Goal: Complete application form

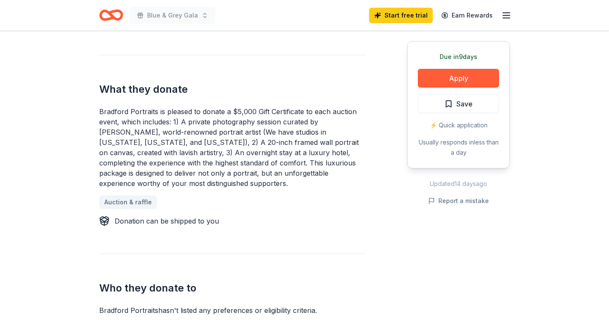
scroll to position [330, 0]
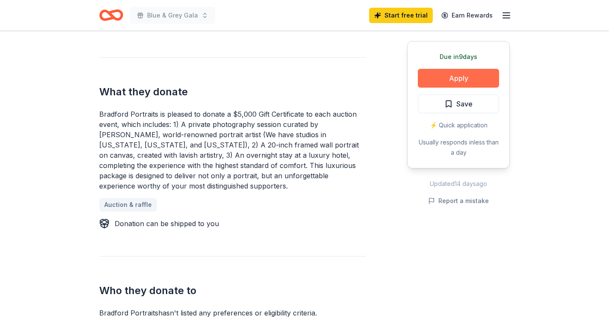
click at [464, 80] on button "Apply" at bounding box center [458, 78] width 81 height 19
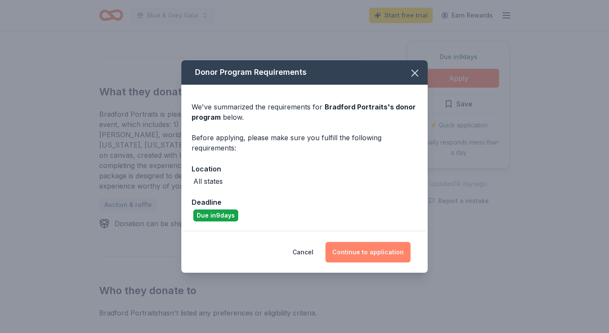
click at [374, 252] on button "Continue to application" at bounding box center [368, 252] width 85 height 21
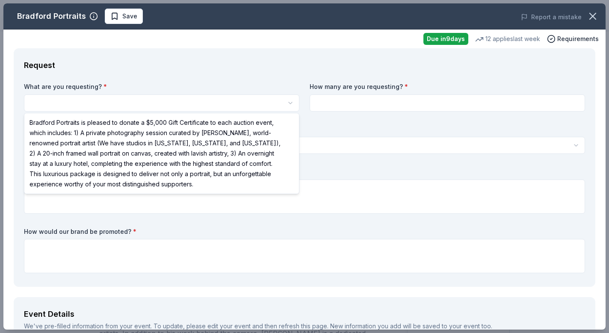
click at [169, 98] on html "Blue & Grey Gala Start free trial Earn Rewards Due in 9 days Share Bradford Por…" at bounding box center [304, 166] width 609 height 333
select select "Bradford Portraits is pleased to donate a $5,000 Gift Certificate to each aucti…"
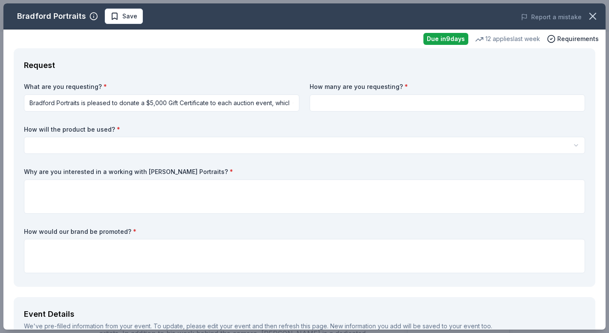
click at [325, 102] on input at bounding box center [448, 103] width 276 height 17
type input "1"
click at [241, 144] on html "Blue & Grey Gala Start free trial Earn Rewards Due in 9 days Share Bradford Por…" at bounding box center [304, 166] width 609 height 333
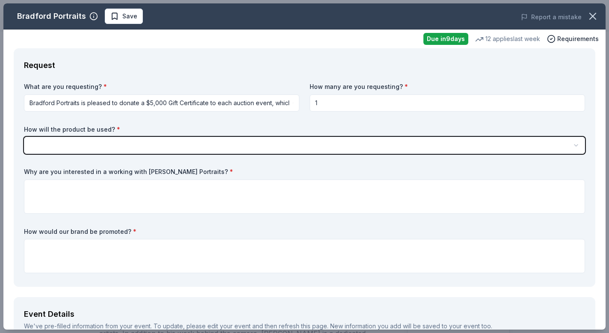
click at [242, 143] on html "Blue & Grey Gala Start free trial Earn Rewards Due in 9 days Share Bradford Por…" at bounding box center [304, 166] width 609 height 333
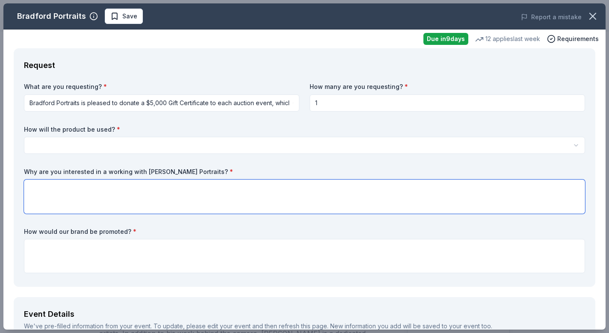
click at [242, 184] on textarea at bounding box center [304, 197] width 561 height 34
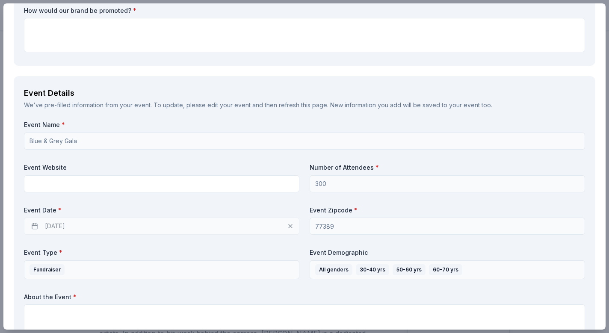
scroll to position [227, 0]
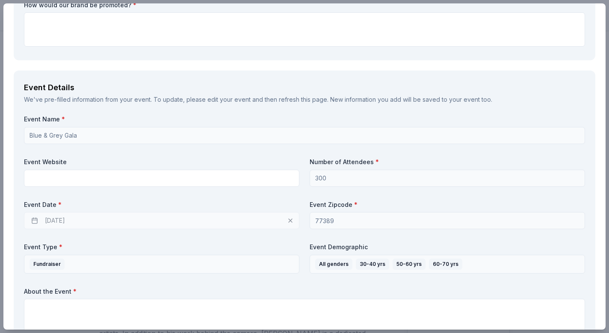
click at [131, 220] on div "11/14/2025" at bounding box center [162, 220] width 276 height 17
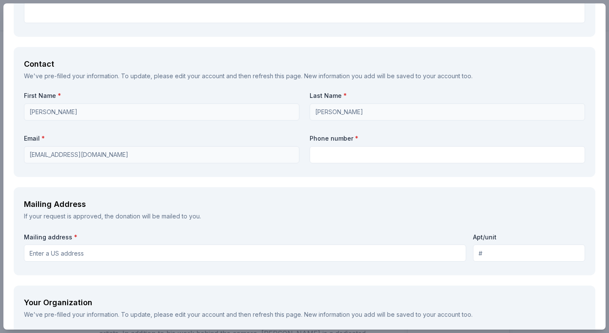
scroll to position [543, 0]
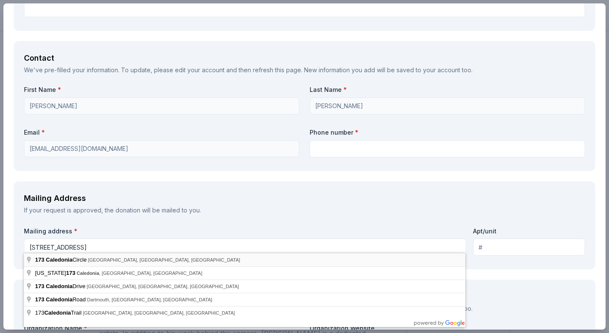
type input "173 Caledonia Circle, Montgomery, TX, 77316"
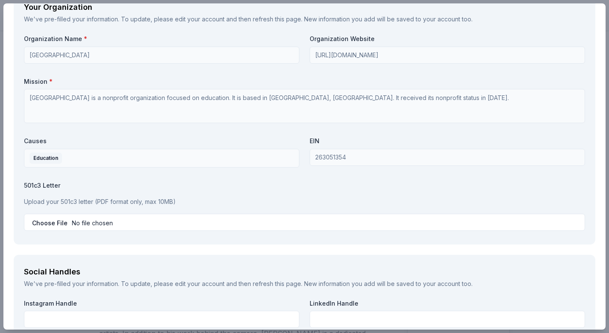
scroll to position [837, 0]
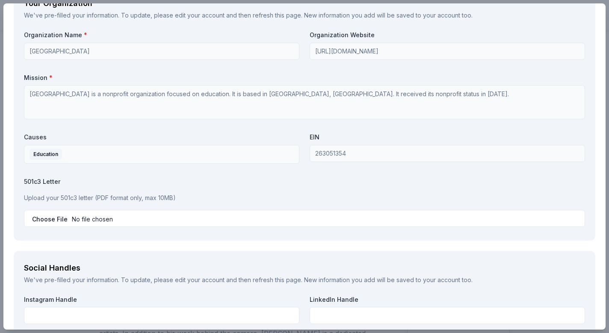
click at [49, 215] on input "file" at bounding box center [304, 218] width 561 height 17
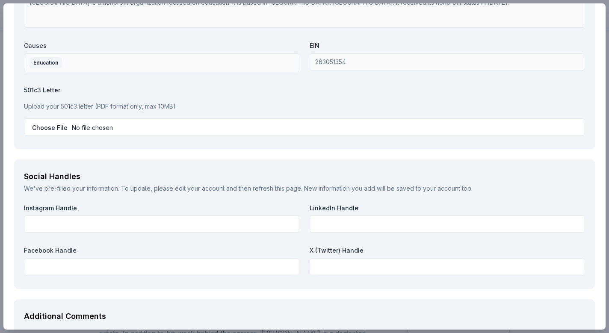
scroll to position [879, 0]
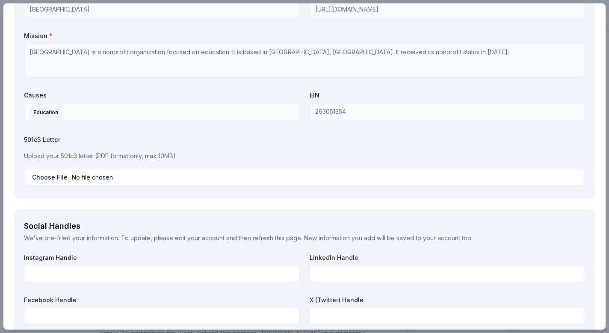
click at [108, 173] on input "file" at bounding box center [304, 176] width 561 height 17
type input "C:\fakepath\IRS 501c3 Letter 2009 06 25 (1) for tax exemption qualification (2)…"
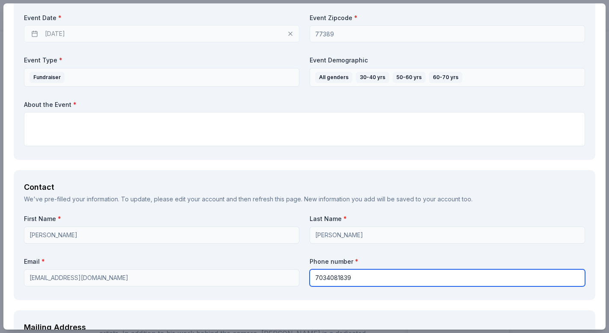
scroll to position [362, 0]
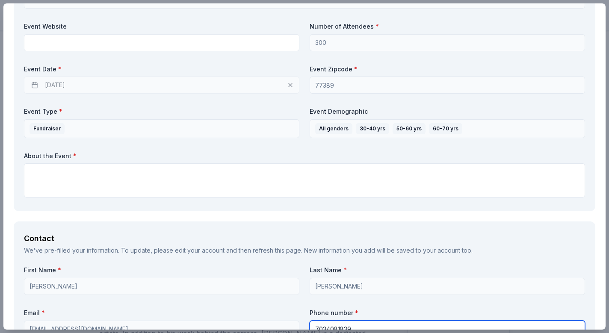
type input "7034081839"
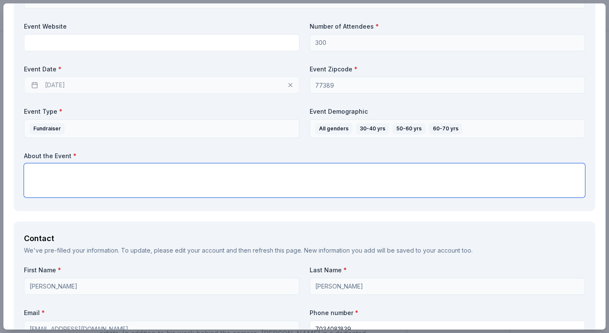
click at [278, 169] on textarea at bounding box center [304, 180] width 561 height 34
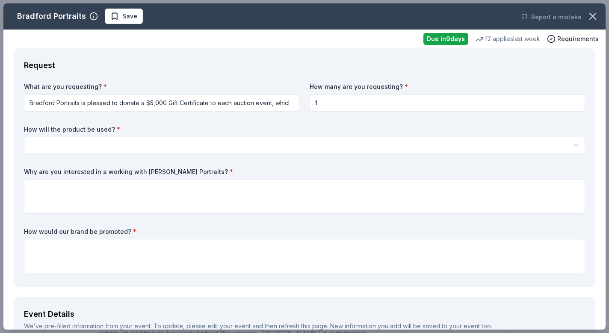
scroll to position [0, 0]
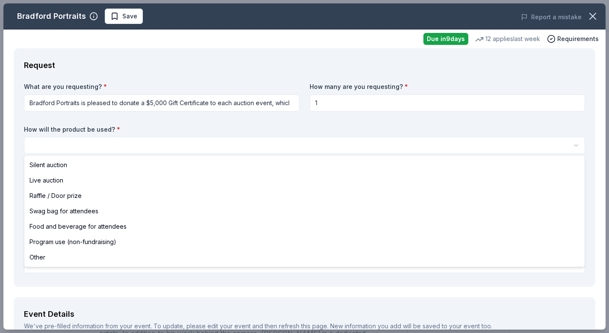
click at [124, 145] on html "Blue & Grey Gala Start free trial Earn Rewards Due in 9 days Share Bradford Por…" at bounding box center [304, 166] width 609 height 333
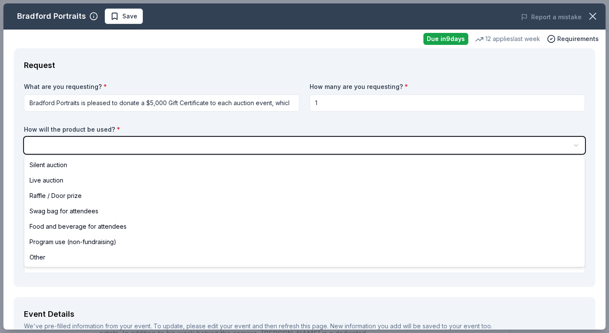
click at [13, 291] on html "Blue & Grey Gala Start free trial Earn Rewards Due in 9 days Share Bradford Por…" at bounding box center [304, 166] width 609 height 333
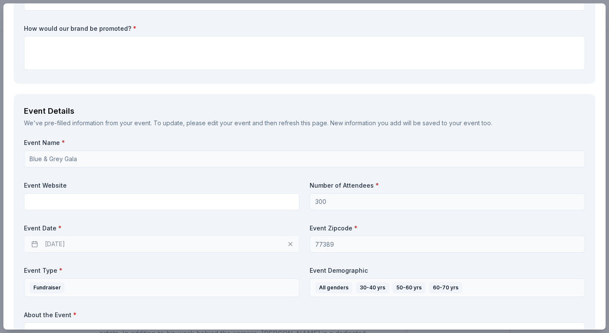
scroll to position [206, 0]
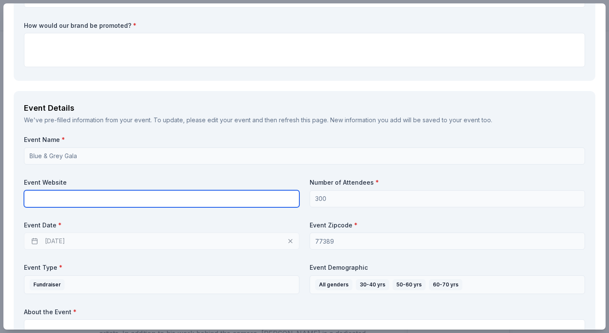
click at [186, 198] on input "text" at bounding box center [162, 198] width 276 height 17
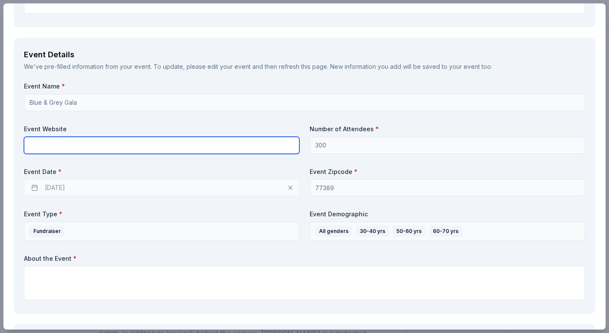
scroll to position [265, 0]
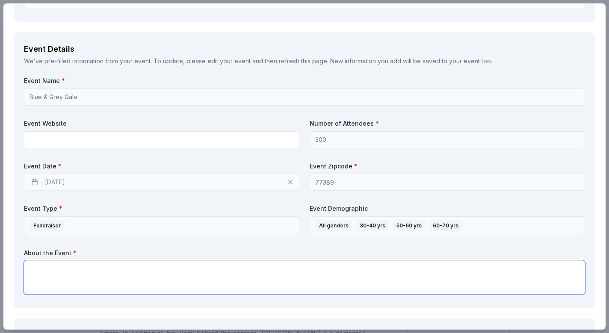
click at [181, 273] on textarea at bounding box center [304, 278] width 561 height 34
